Goal: Information Seeking & Learning: Learn about a topic

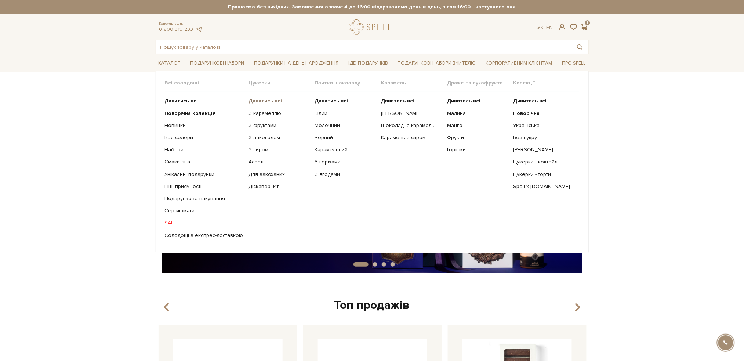
click at [260, 98] on b "Дивитись всі" at bounding box center [265, 101] width 33 height 6
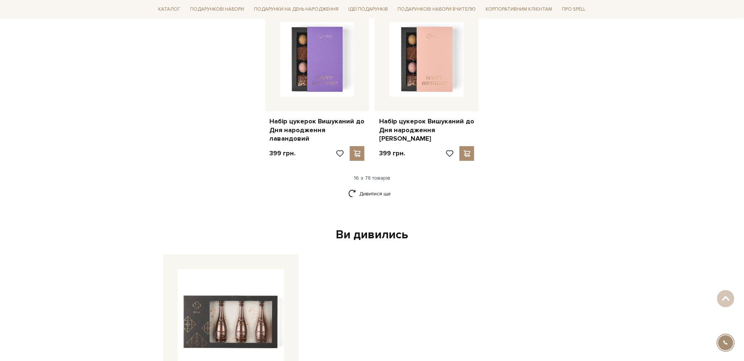
scroll to position [979, 0]
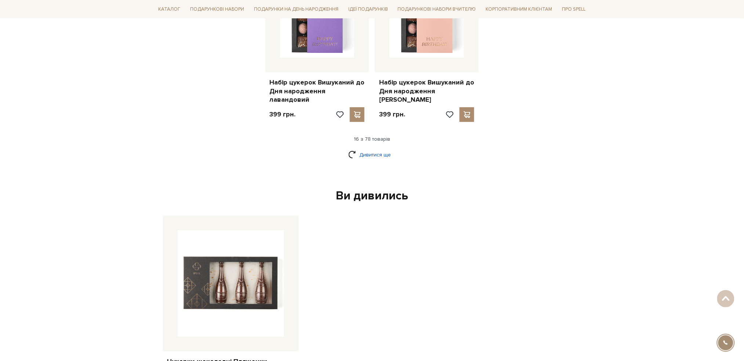
click at [383, 148] on link "Дивитися ще" at bounding box center [372, 154] width 48 height 13
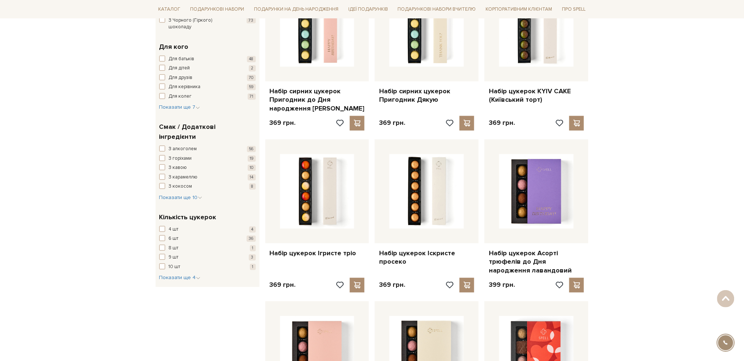
scroll to position [489, 0]
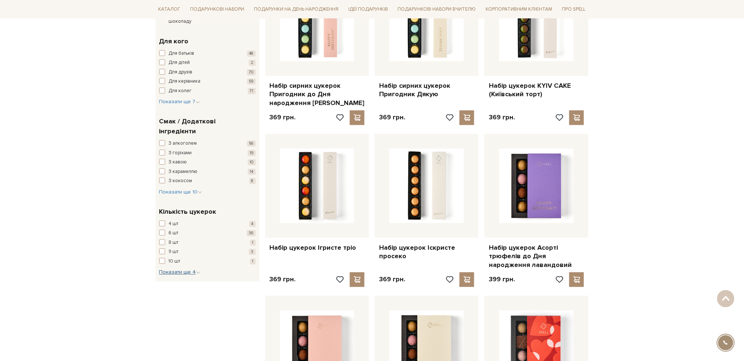
click at [174, 269] on span "Показати ще 4" at bounding box center [179, 272] width 41 height 6
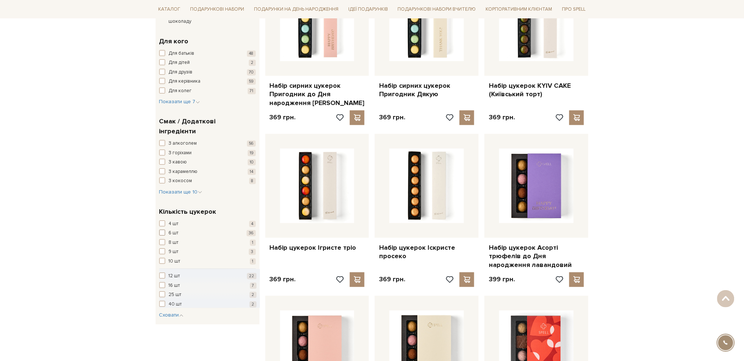
click at [162, 230] on span "button" at bounding box center [162, 233] width 6 height 6
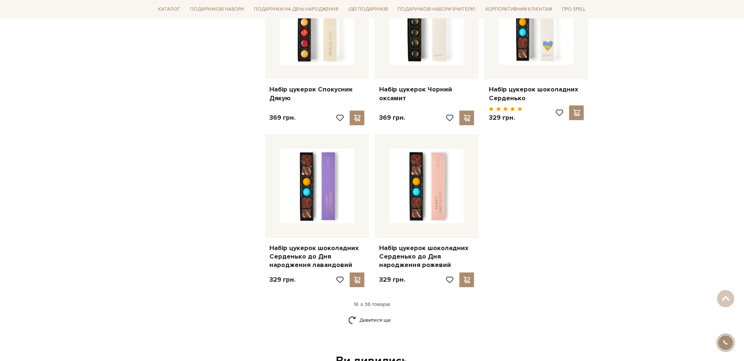
scroll to position [881, 0]
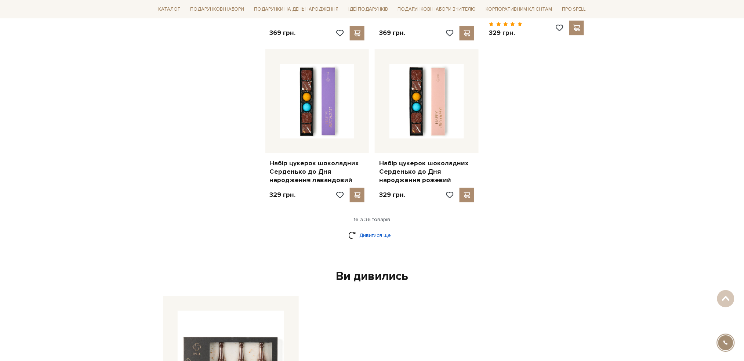
click at [385, 229] on link "Дивитися ще" at bounding box center [372, 235] width 48 height 13
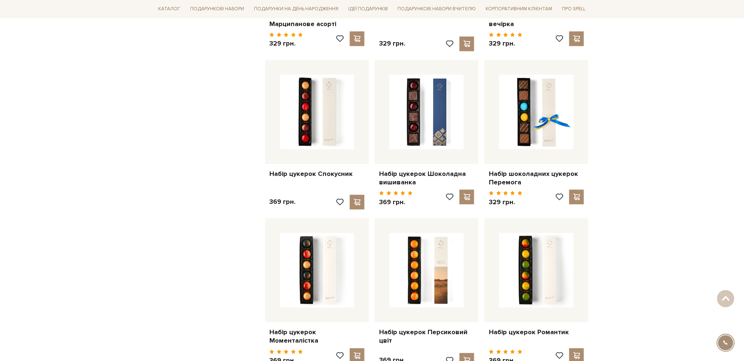
scroll to position [1664, 0]
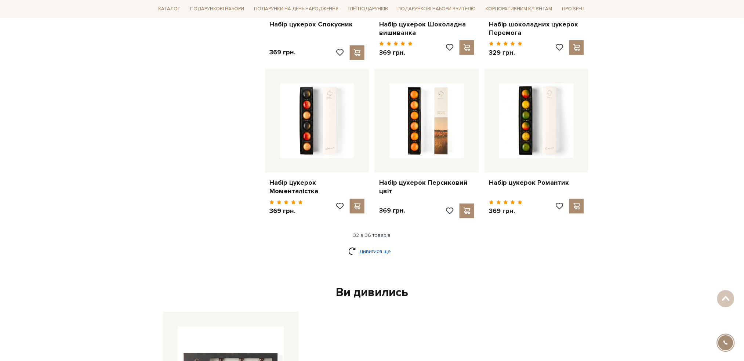
click at [390, 245] on link "Дивитися ще" at bounding box center [372, 251] width 48 height 13
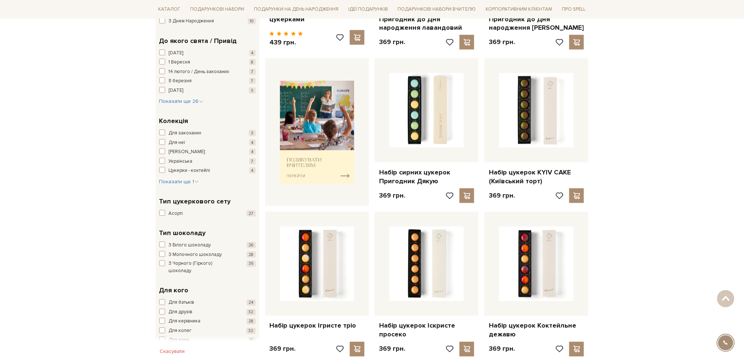
scroll to position [196, 0]
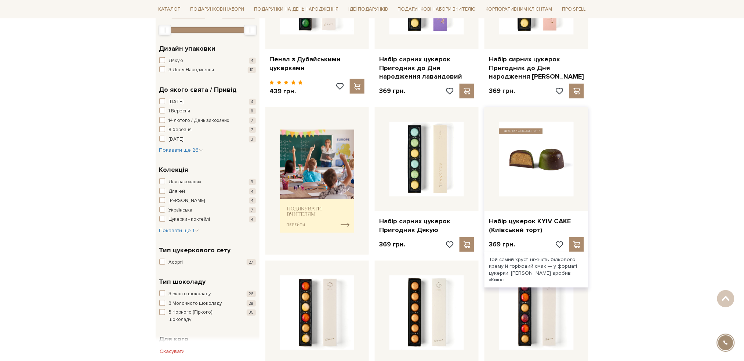
click at [540, 171] on img at bounding box center [536, 159] width 75 height 75
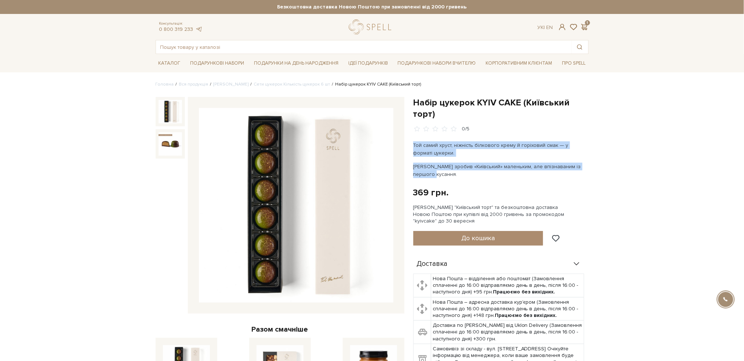
drag, startPoint x: 414, startPoint y: 144, endPoint x: 577, endPoint y: 172, distance: 165.5
click at [577, 172] on div "Той самий хруст, ніжність білкового крему й горіховий смак — у форматі цукерки.…" at bounding box center [499, 159] width 172 height 37
copy div "Той самий хруст, ніжність білкового крему й горіховий смак — у форматі цукерки.…"
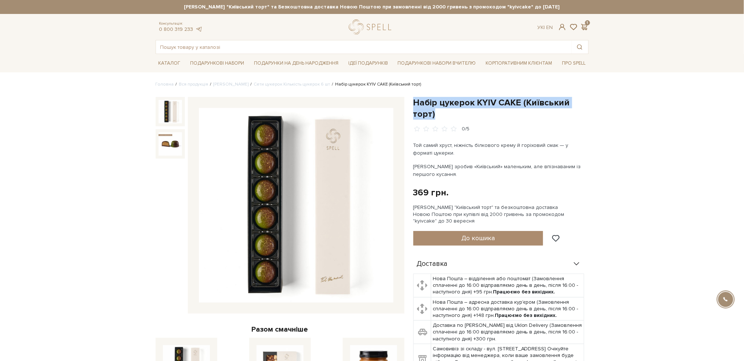
drag, startPoint x: 413, startPoint y: 101, endPoint x: 514, endPoint y: 109, distance: 100.9
click at [514, 109] on h1 "Набір цукерок KYIV CAKE (Київський торт)" at bounding box center [501, 108] width 176 height 23
copy h1 "Набір цукерок KYIV CAKE (Київський торт)"
click at [304, 84] on link "Сети цукерок Кількість цукерок 6 шт" at bounding box center [292, 85] width 76 height 6
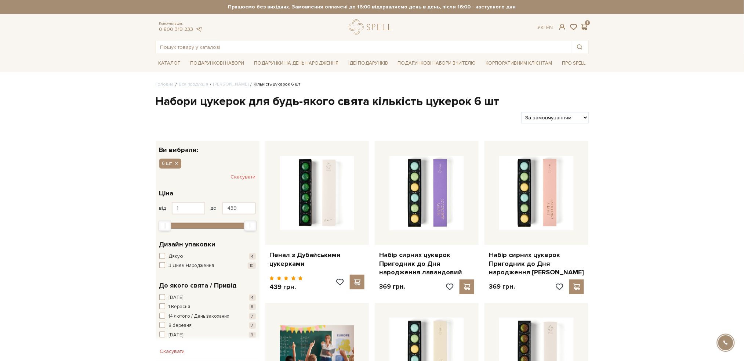
click at [221, 83] on link "[PERSON_NAME]" at bounding box center [231, 85] width 35 height 6
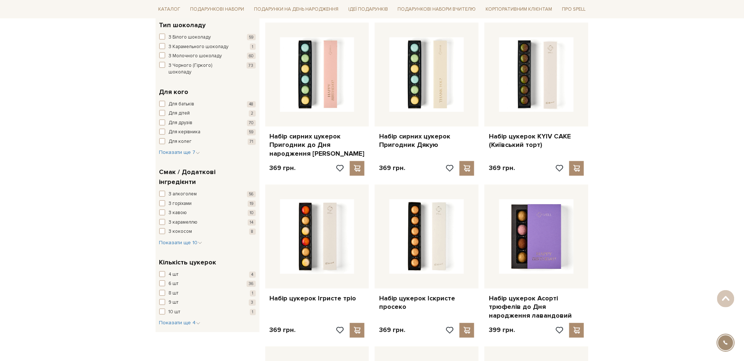
scroll to position [441, 0]
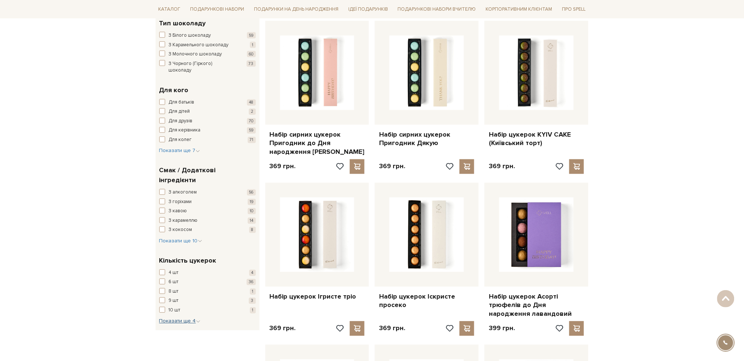
click at [178, 318] on span "Показати ще 4" at bounding box center [179, 321] width 41 height 6
click at [163, 331] on span "button" at bounding box center [162, 334] width 6 height 6
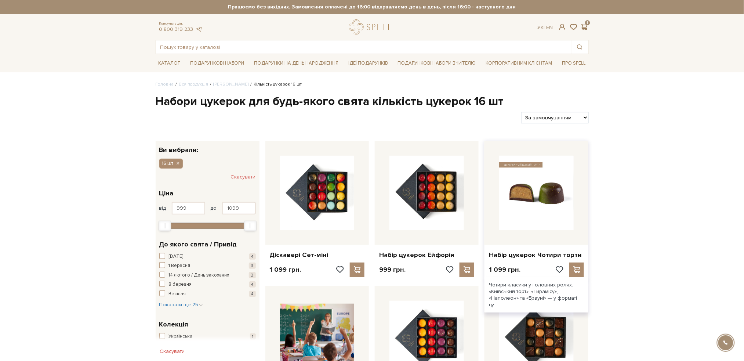
click at [545, 190] on img at bounding box center [536, 193] width 75 height 75
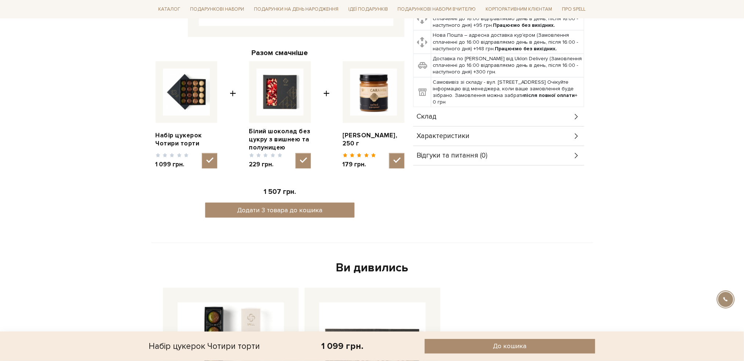
scroll to position [294, 0]
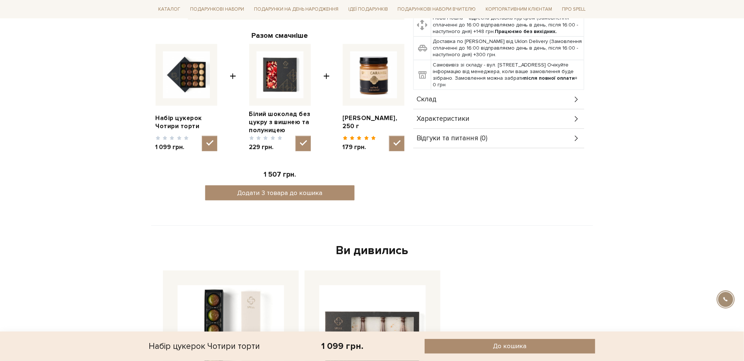
click at [575, 98] on icon at bounding box center [577, 99] width 8 height 8
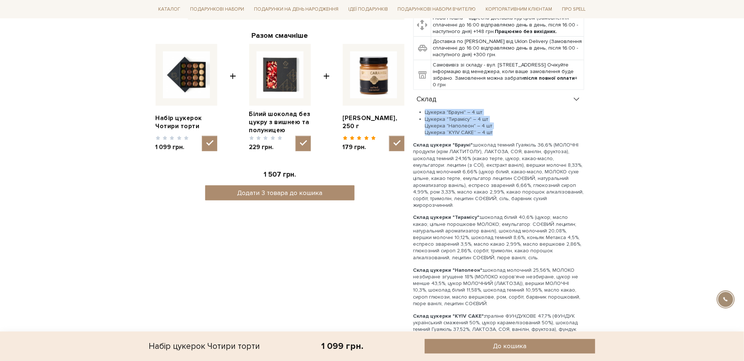
drag, startPoint x: 503, startPoint y: 132, endPoint x: 421, endPoint y: 112, distance: 83.8
click at [421, 112] on ul "Цукерка "Брауні" – 4 шт Цукерка "Тирамісу" – 4 шт Цукерка "Наполеон" – 4 шт Цук…" at bounding box center [498, 122] width 171 height 27
copy ul "Цукерка "Брауні" – 4 шт Цукерка "Тирамісу" – 4 шт Цукерка "Наполеон" – 4 шт Цук…"
